Goal: Navigation & Orientation: Find specific page/section

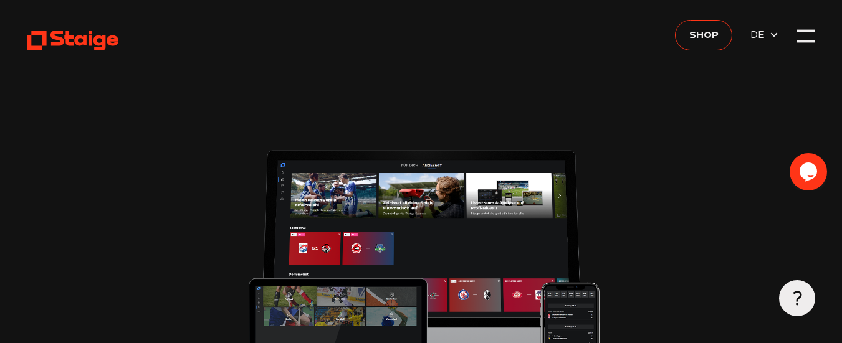
type input "0.8"
click at [708, 44] on link "Shop" at bounding box center [703, 35] width 57 height 31
type input "0.8"
click at [81, 40] on icon at bounding box center [73, 40] width 92 height 22
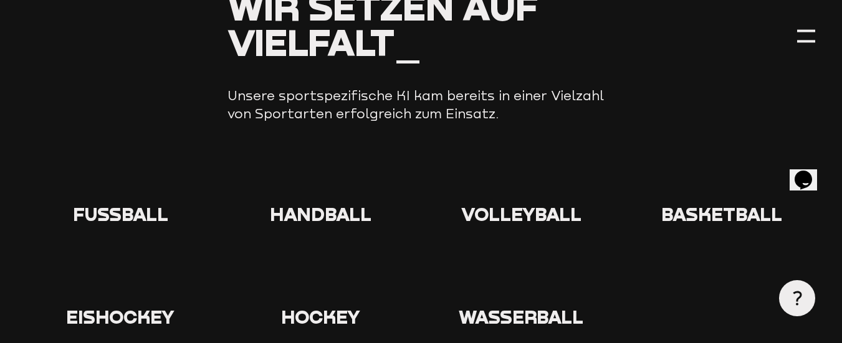
scroll to position [1308, 0]
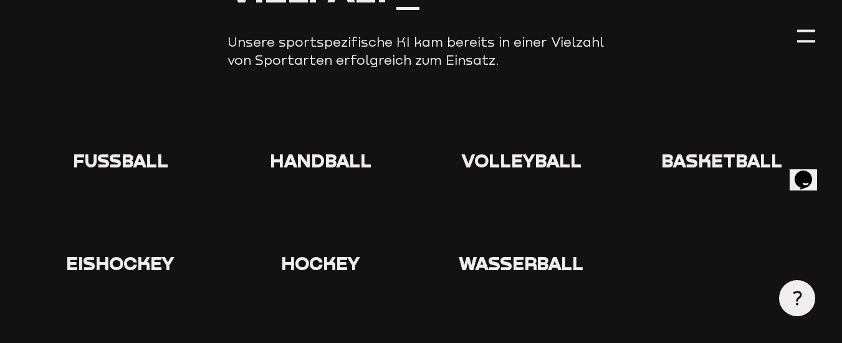
click at [145, 150] on span "Fußball" at bounding box center [120, 161] width 95 height 22
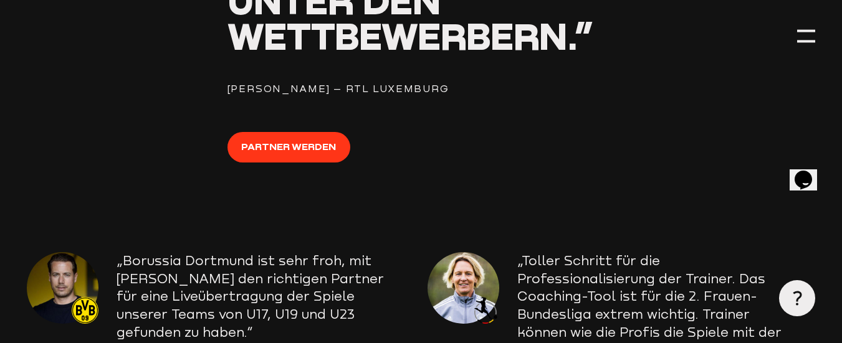
scroll to position [1869, 0]
